Goal: Task Accomplishment & Management: Manage account settings

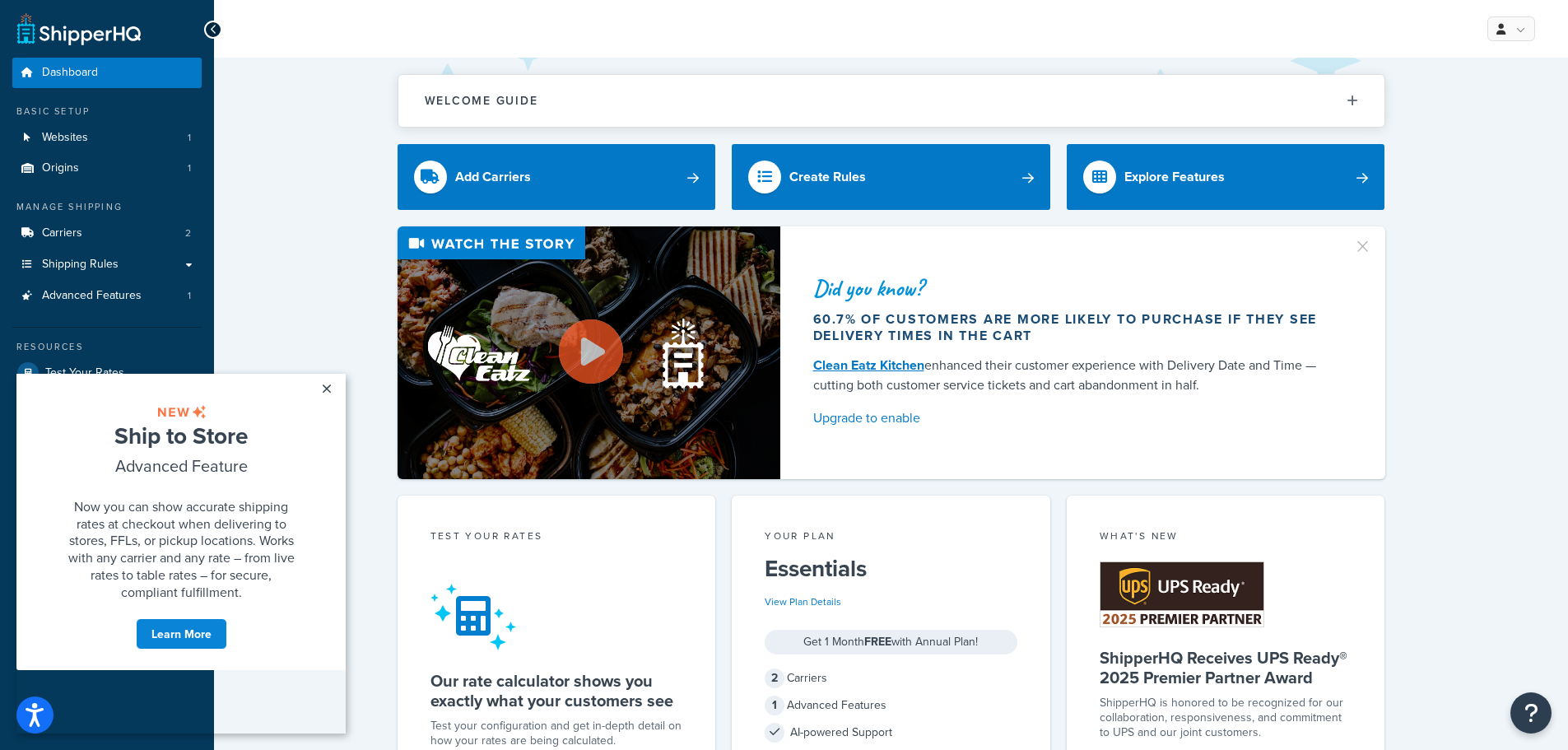
click at [329, 383] on link "×" at bounding box center [325, 388] width 28 height 29
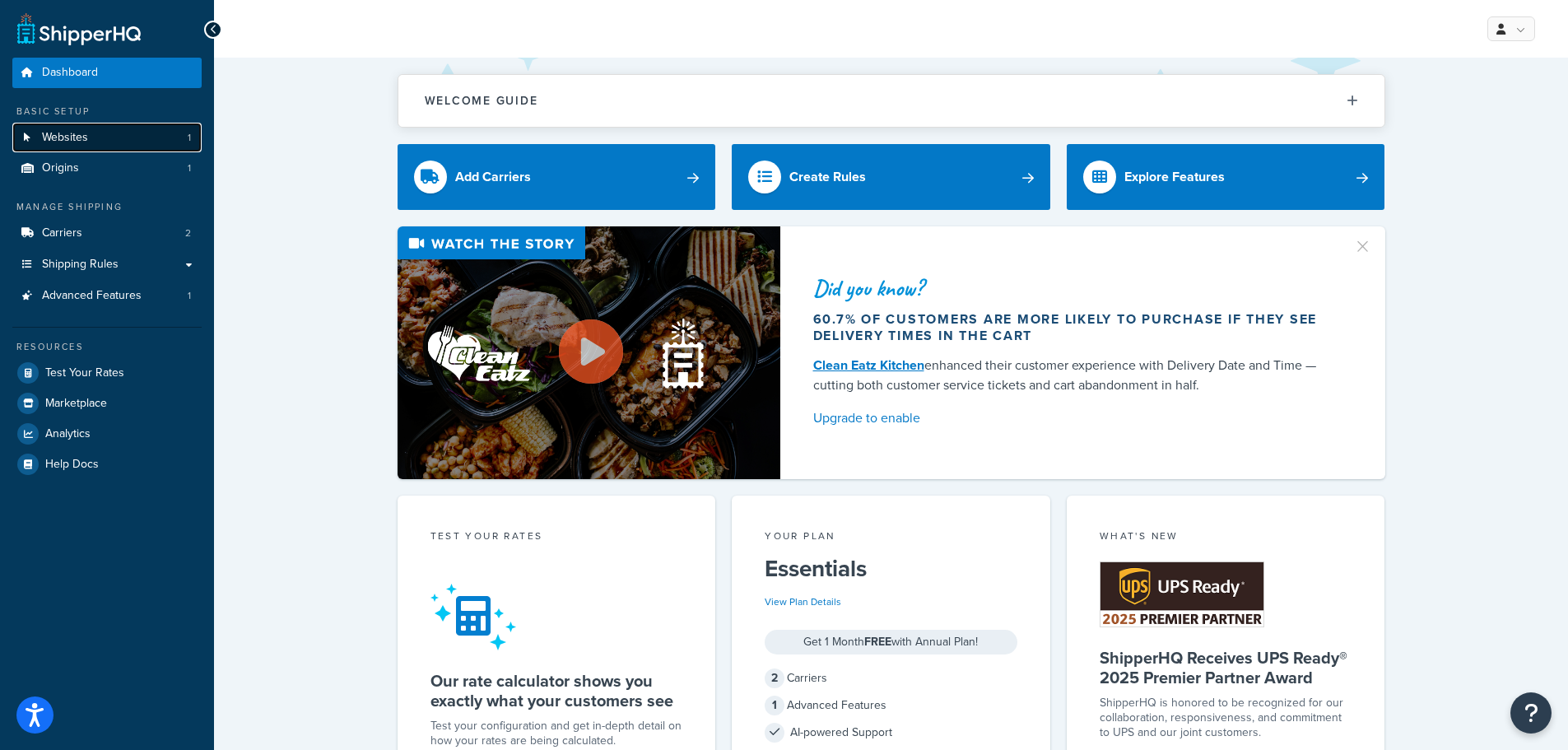
click at [93, 141] on link "Websites 1" at bounding box center [107, 137] width 189 height 30
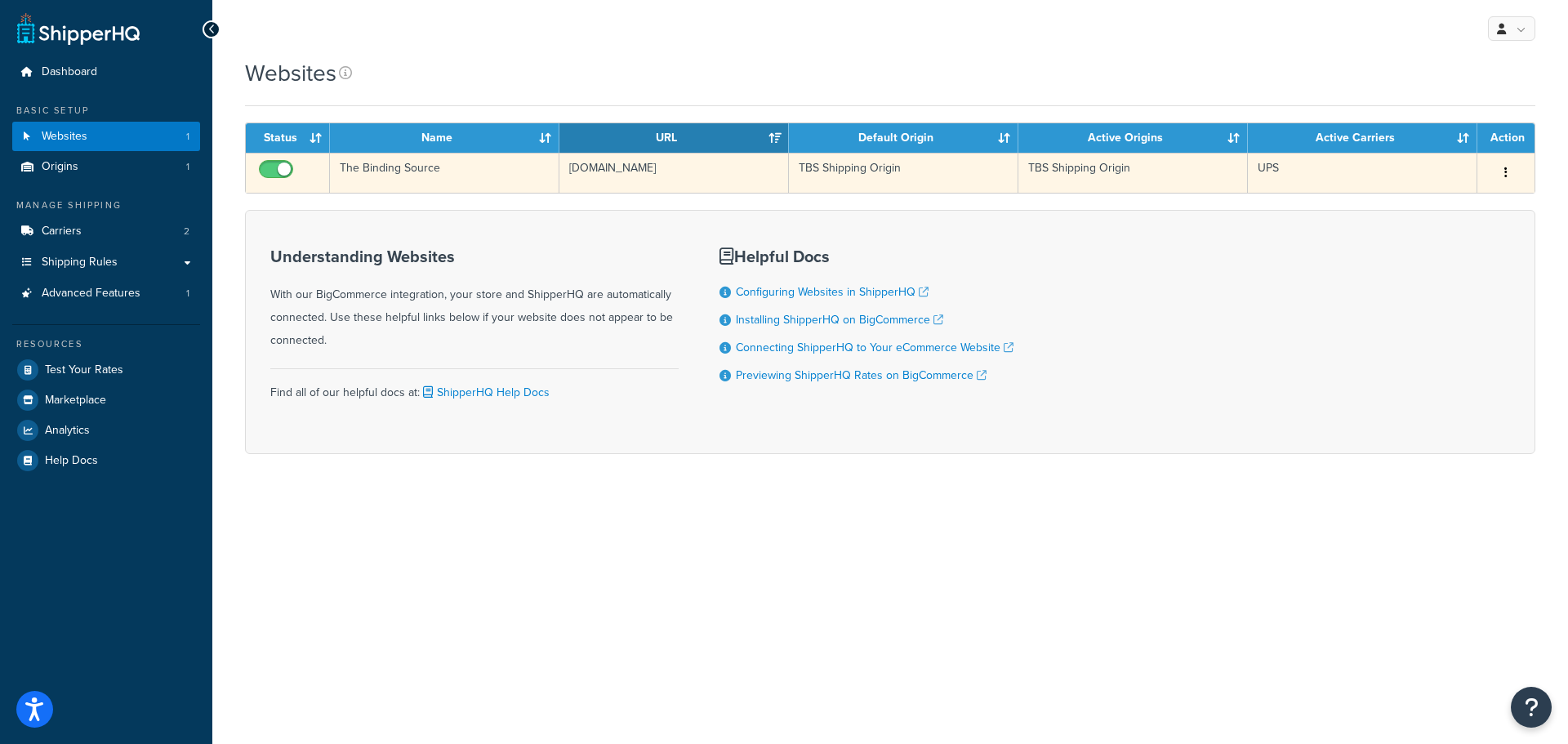
click at [667, 167] on td "[DOMAIN_NAME]" at bounding box center [674, 172] width 229 height 40
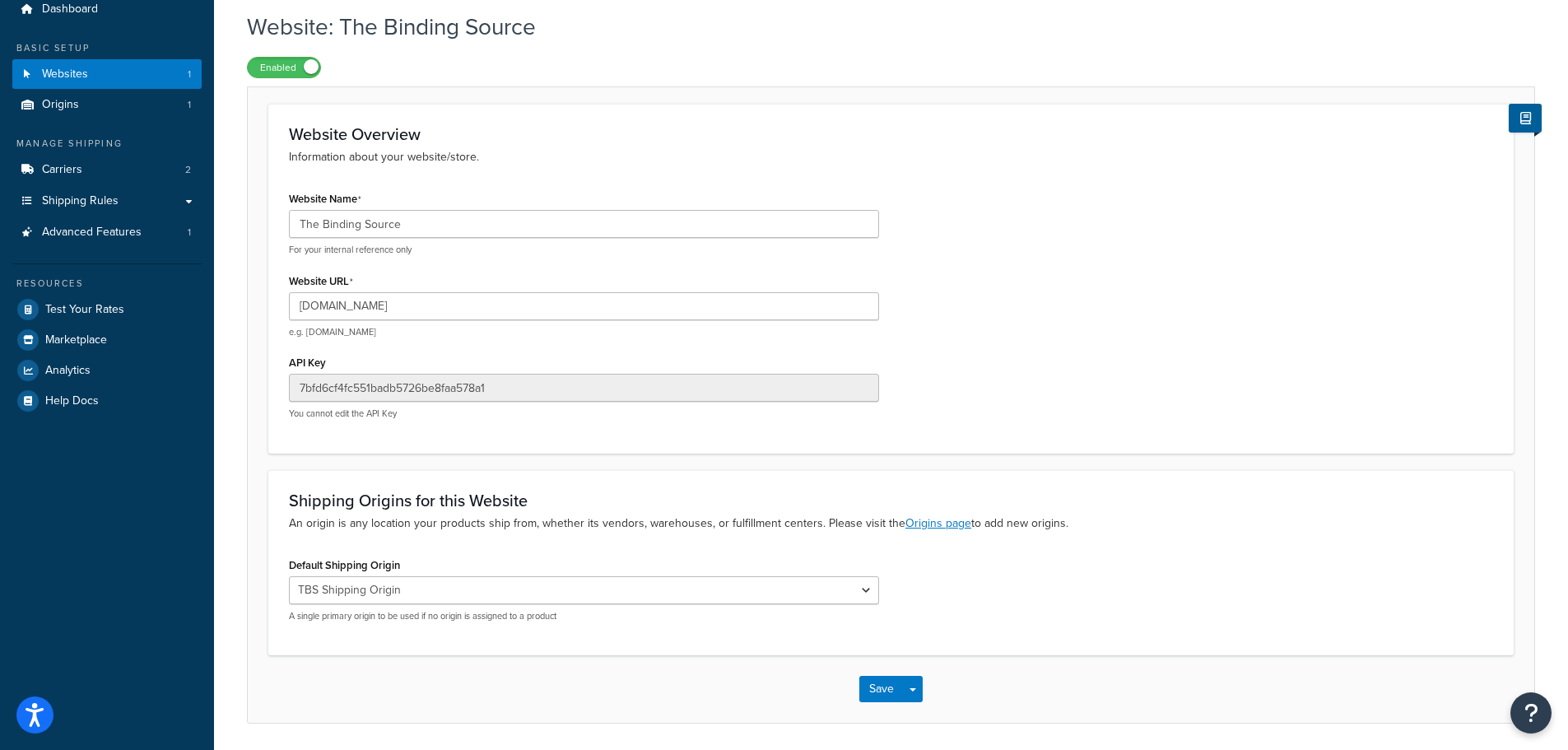
scroll to position [121, 0]
